Goal: Task Accomplishment & Management: Use online tool/utility

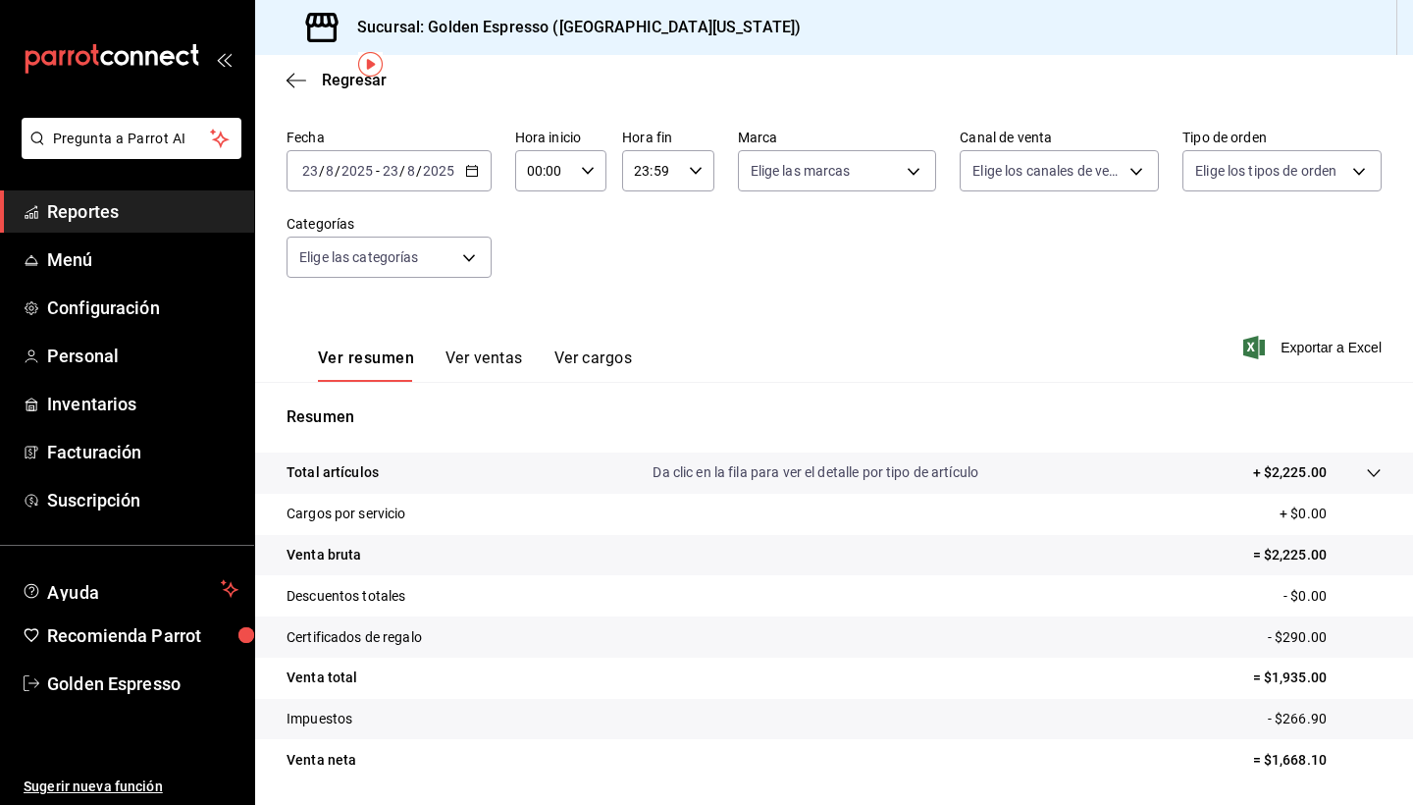
scroll to position [72, 0]
click at [677, 165] on input "23:59" at bounding box center [651, 172] width 58 height 39
click at [648, 290] on span "14" at bounding box center [644, 282] width 15 height 16
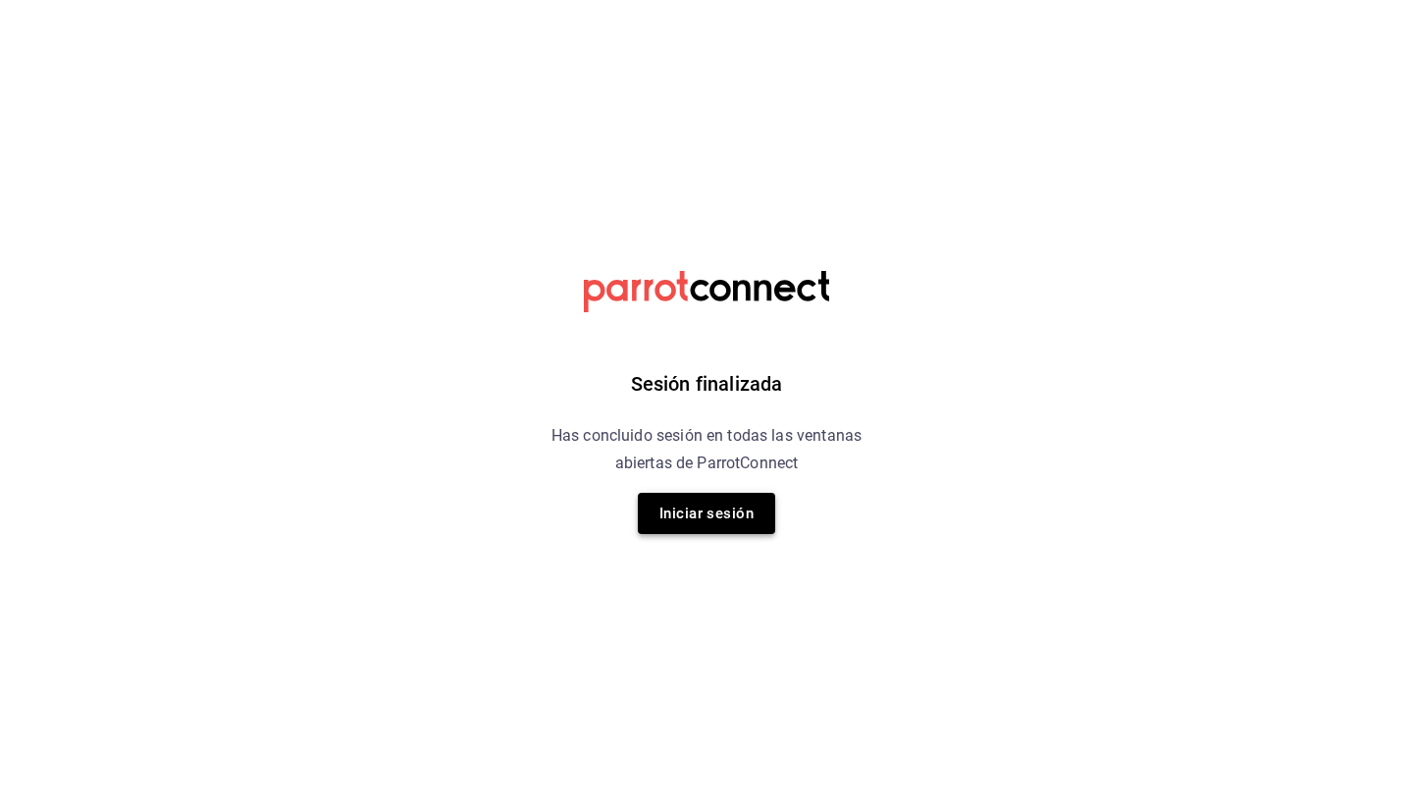
click at [704, 514] on button "Iniciar sesión" at bounding box center [706, 513] width 137 height 41
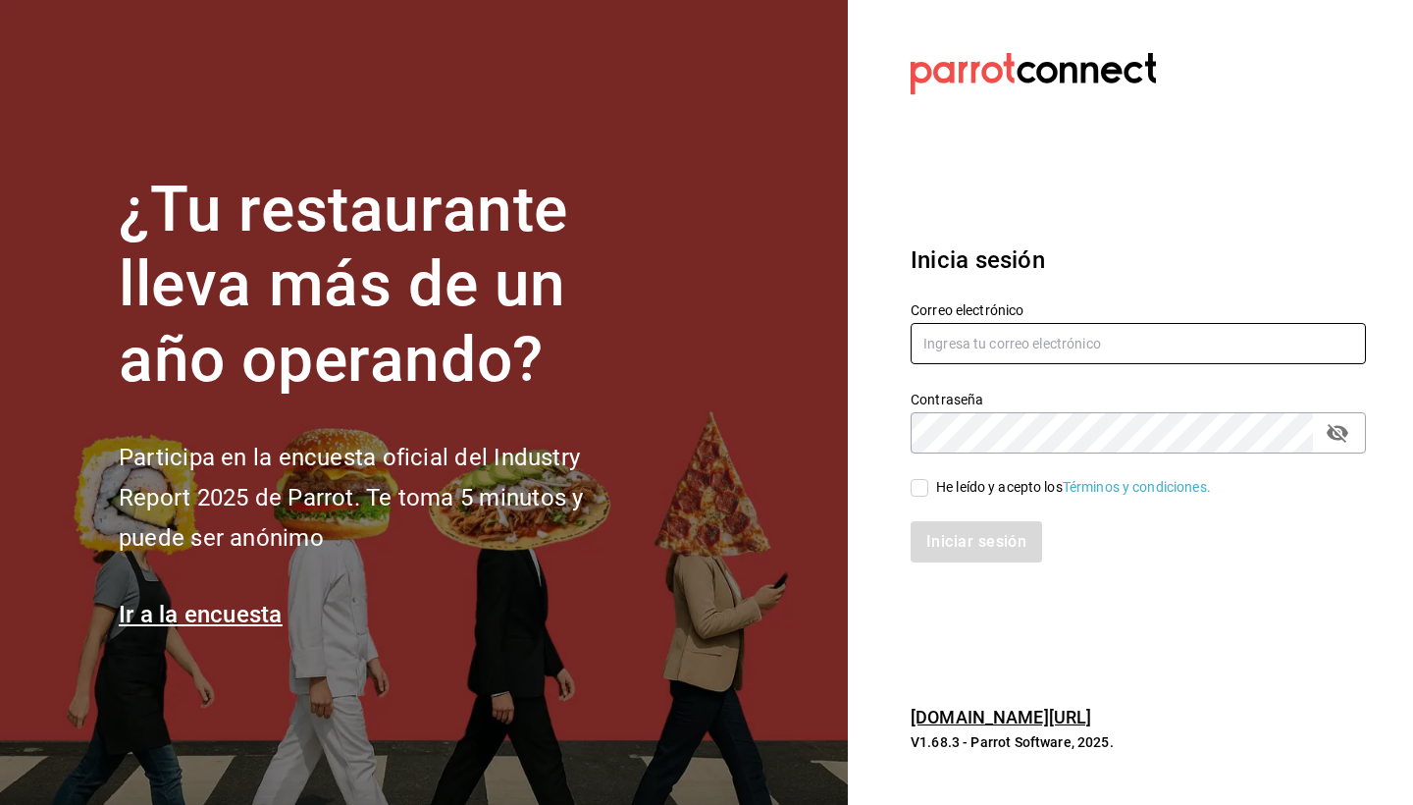
type input "[EMAIL_ADDRESS][DOMAIN_NAME]"
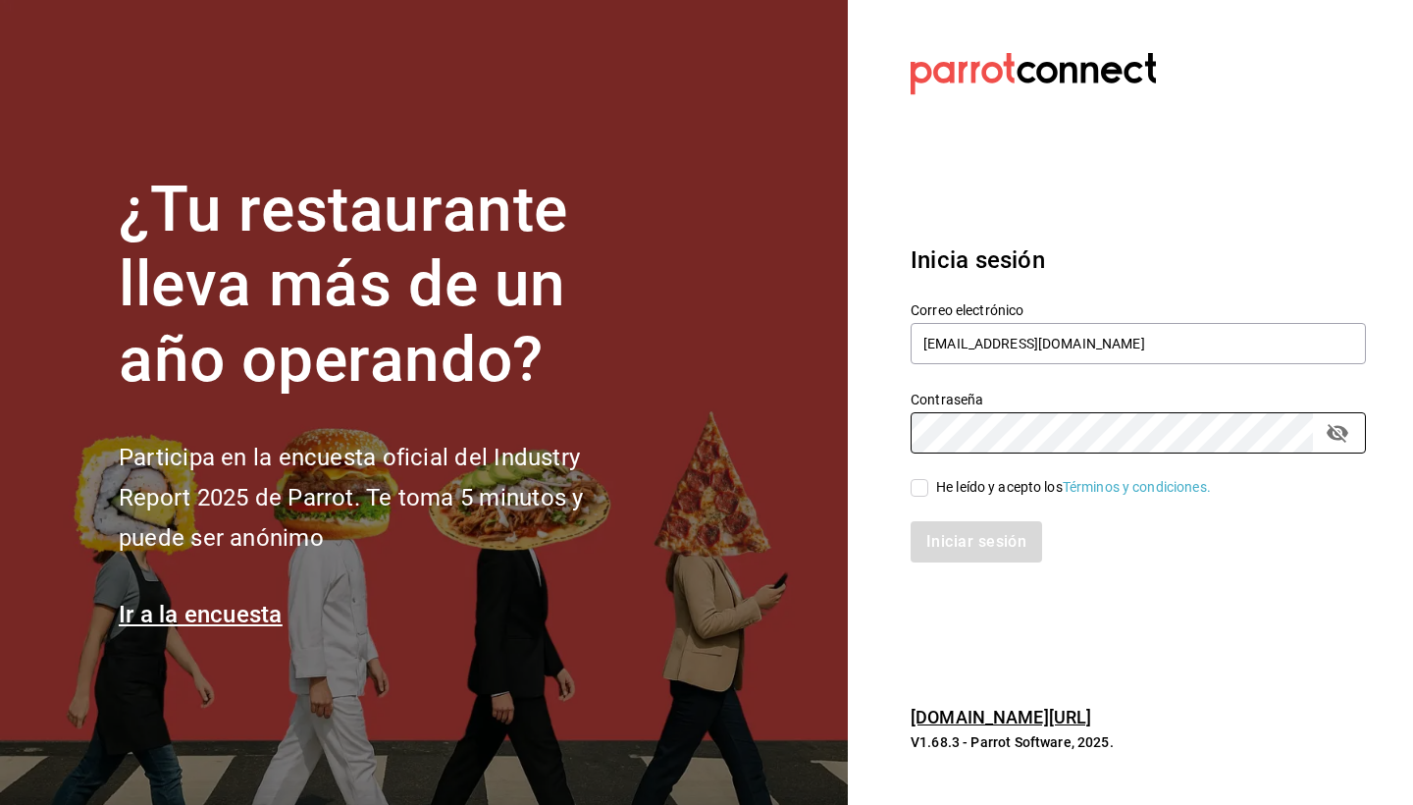
click at [916, 483] on input "He leído y acepto los Términos y condiciones." at bounding box center [920, 488] width 18 height 18
checkbox input "true"
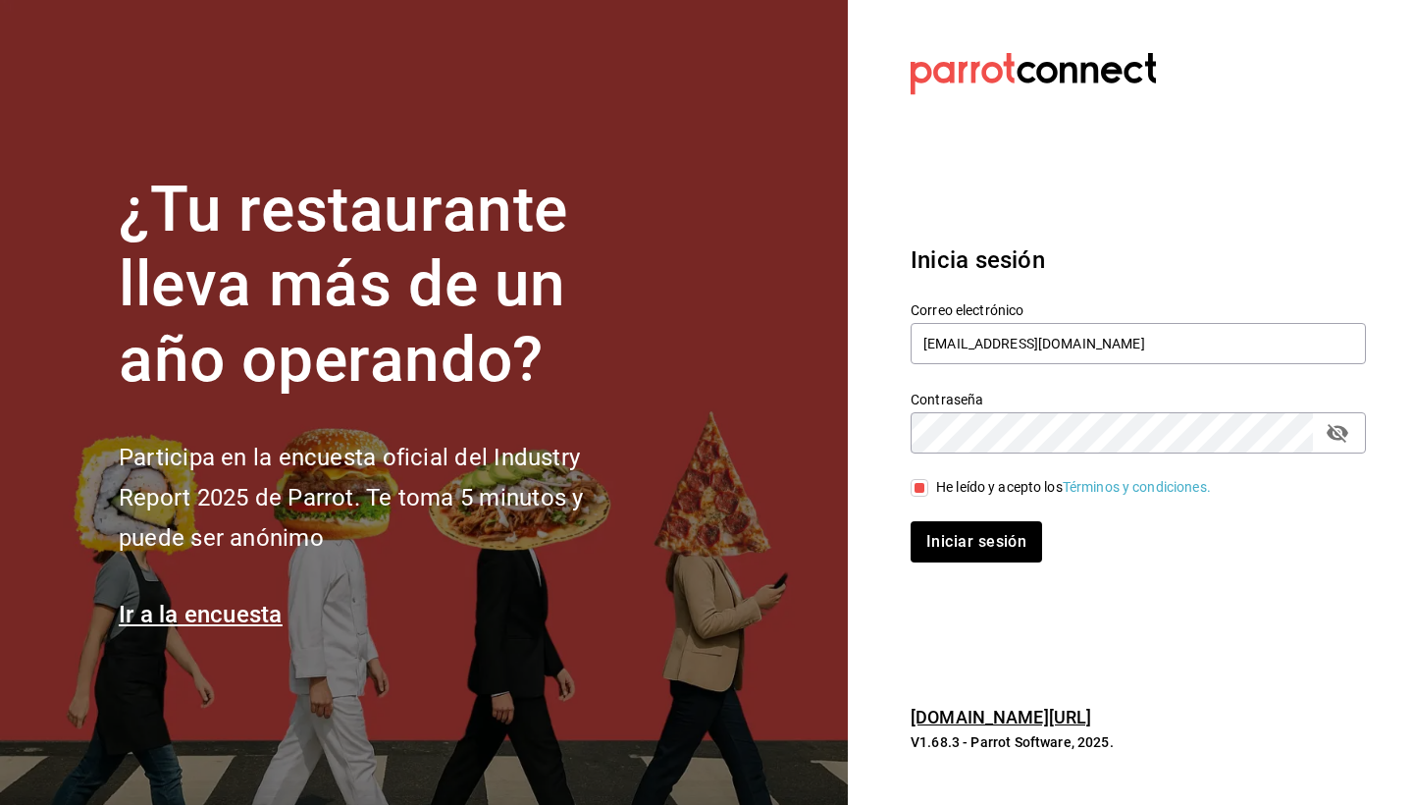
click at [960, 517] on div "Iniciar sesión" at bounding box center [1126, 530] width 479 height 65
click at [967, 554] on button "Iniciar sesión" at bounding box center [977, 541] width 133 height 41
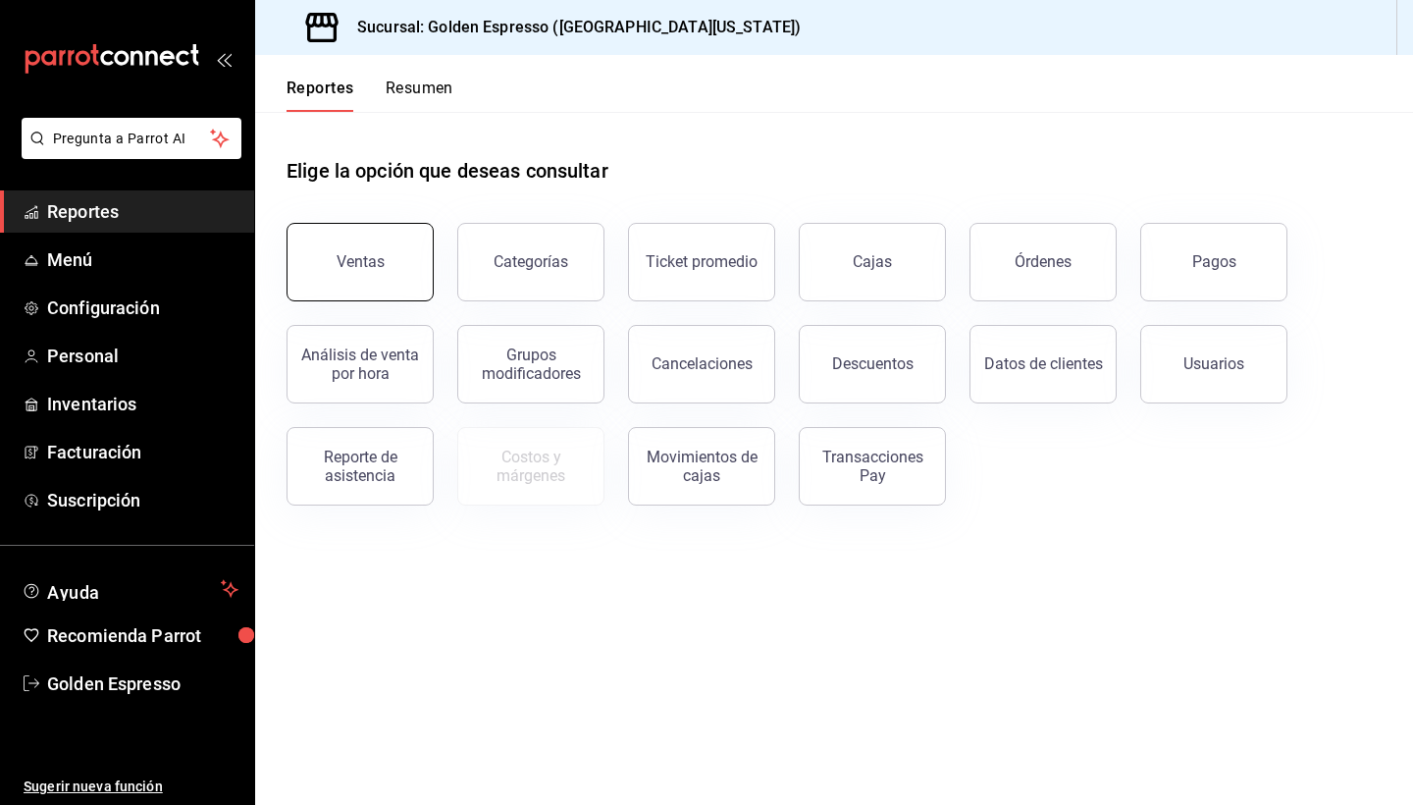
click at [347, 276] on button "Ventas" at bounding box center [360, 262] width 147 height 79
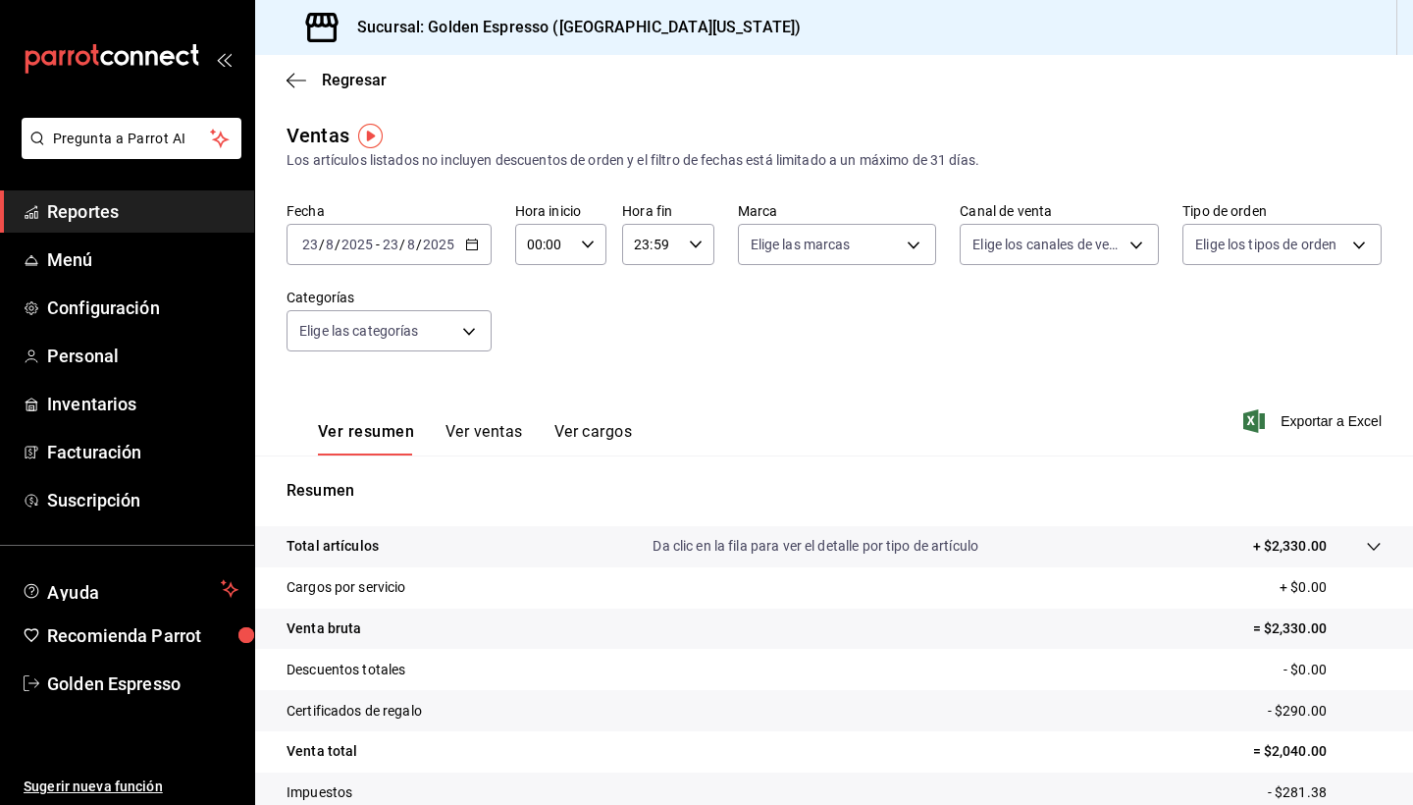
click at [680, 247] on div "23:59 Hora fin" at bounding box center [667, 244] width 91 height 41
click at [644, 344] on span "14" at bounding box center [644, 337] width 15 height 16
click at [687, 324] on span "28" at bounding box center [690, 316] width 15 height 16
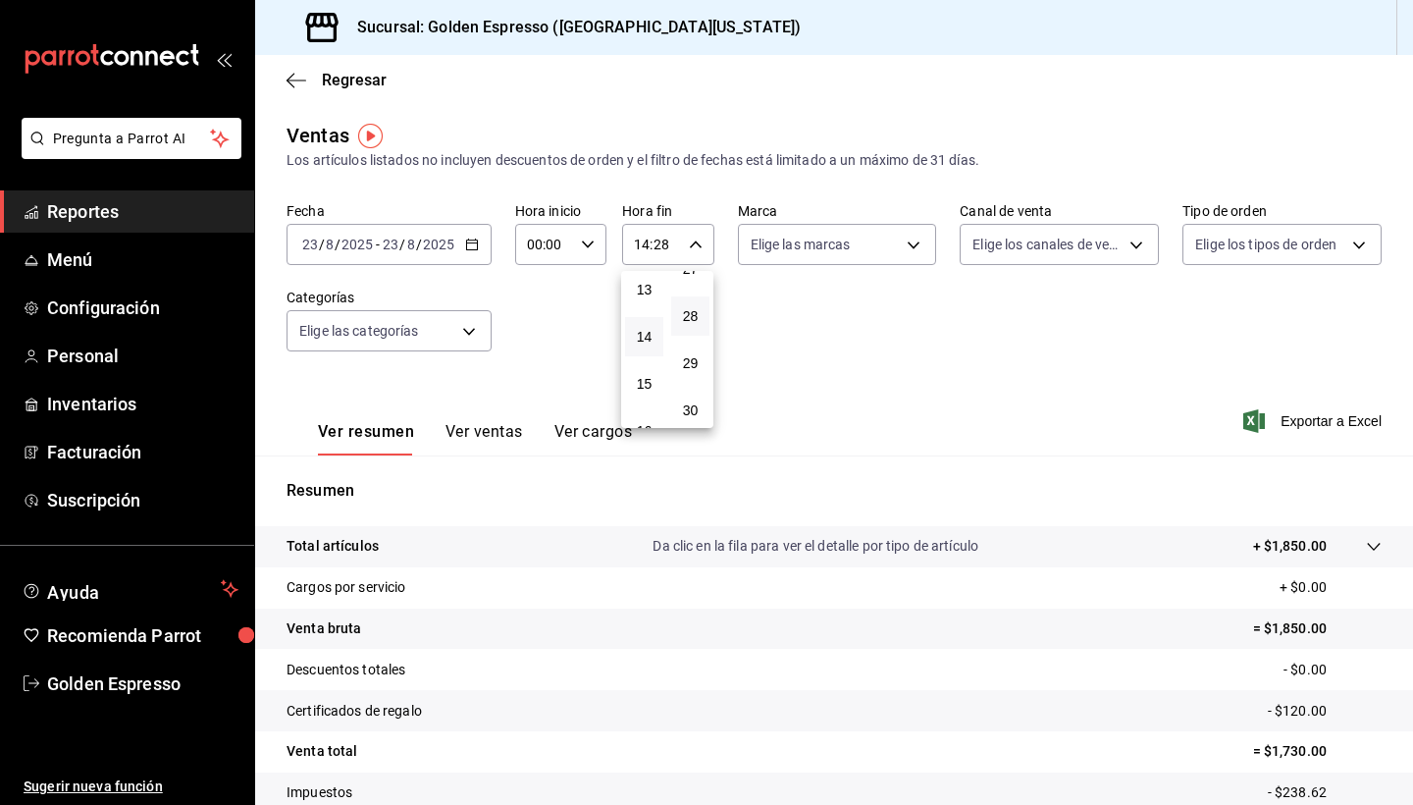
click at [953, 349] on div at bounding box center [706, 402] width 1413 height 805
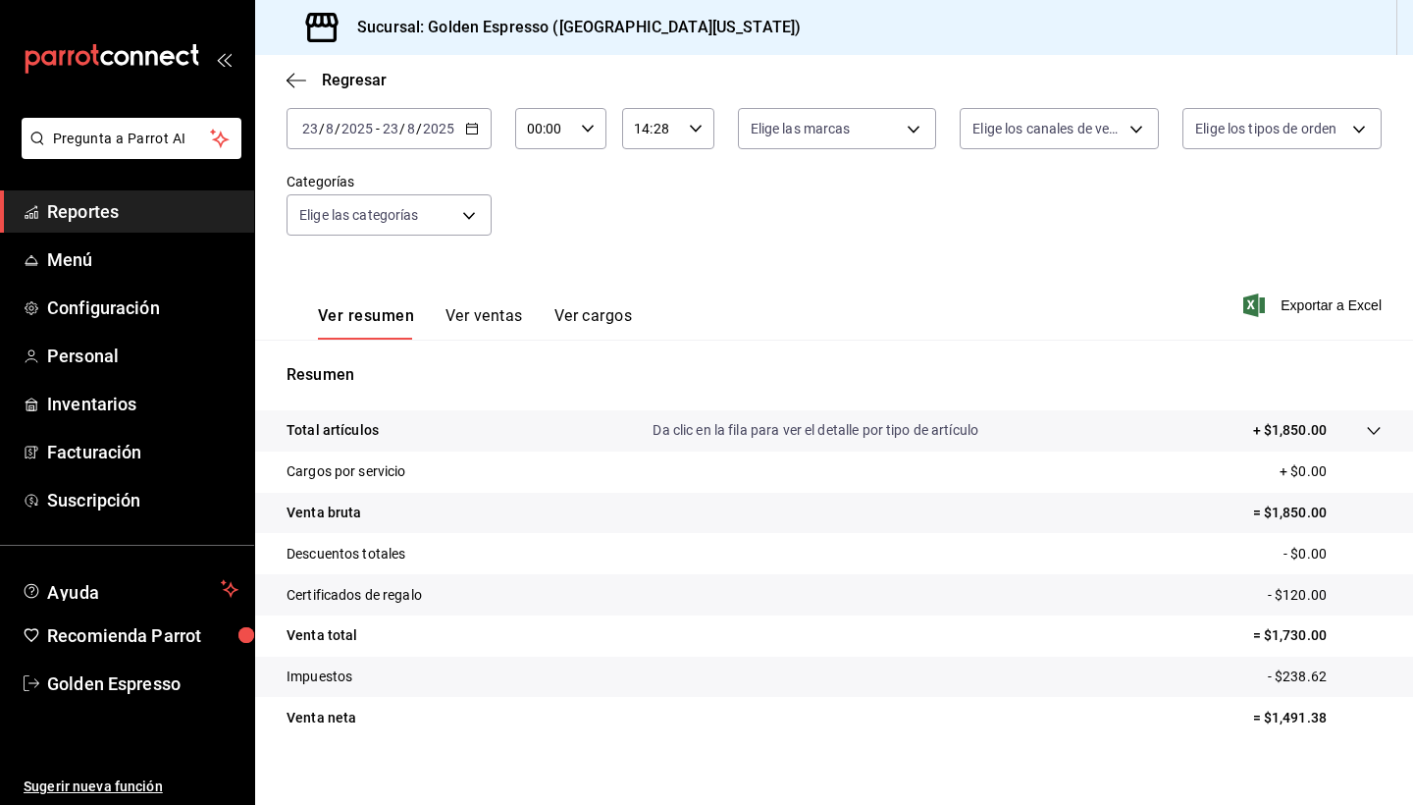
scroll to position [117, 0]
click at [681, 127] on div "14:28 Hora fin" at bounding box center [667, 127] width 91 height 41
click at [643, 283] on span "23" at bounding box center [644, 288] width 15 height 16
type input "23:28"
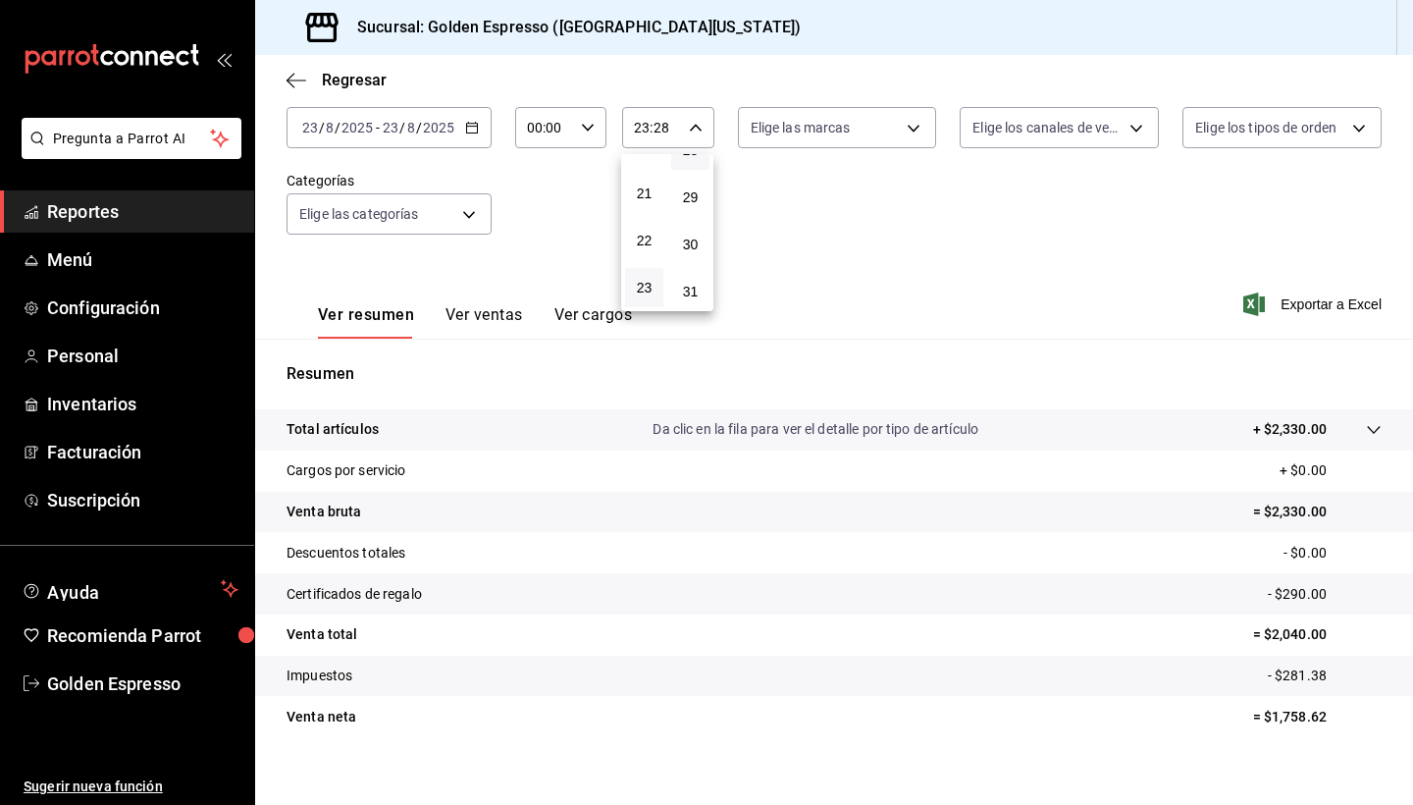
click at [831, 254] on div at bounding box center [706, 402] width 1413 height 805
click at [70, 254] on span "Menú" at bounding box center [142, 259] width 191 height 26
